Goal: Check status: Check status

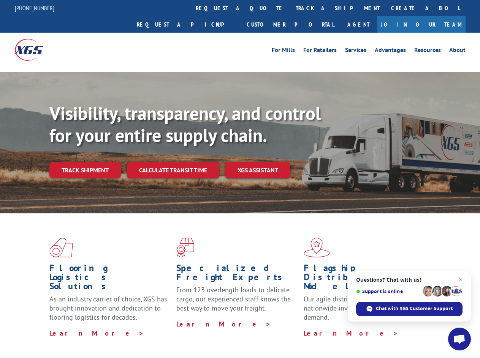
click at [240, 179] on div "Visibility, transparency, and control for your entire supply chain. Track shipm…" at bounding box center [264, 156] width 431 height 106
click at [290, 8] on link "track a shipment" at bounding box center [337, 8] width 95 height 16
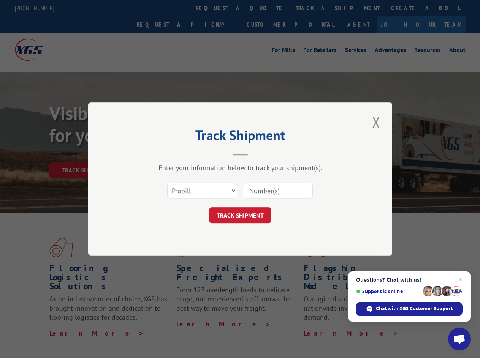
click at [265, 8] on div "Track Shipment Enter your information below to track your shipment(s). Select c…" at bounding box center [240, 179] width 480 height 358
click at [313, 8] on div "Track Shipment Enter your information below to track your shipment(s). Select c…" at bounding box center [240, 179] width 480 height 358
click at [85, 154] on div "Track Shipment Enter your information below to track your shipment(s). Select c…" at bounding box center [240, 179] width 480 height 358
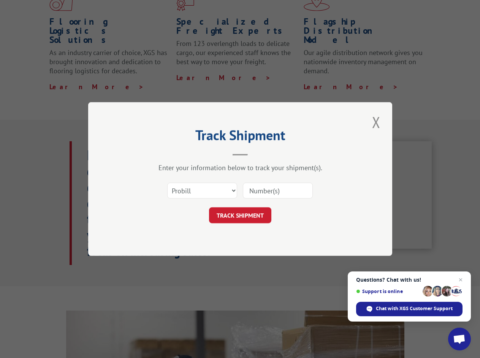
click at [173, 154] on header "Track Shipment" at bounding box center [240, 143] width 228 height 26
click at [258, 154] on header "Track Shipment" at bounding box center [240, 143] width 228 height 26
click at [459, 339] on span "Open chat" at bounding box center [459, 340] width 13 height 11
